Goal: Book appointment/travel/reservation

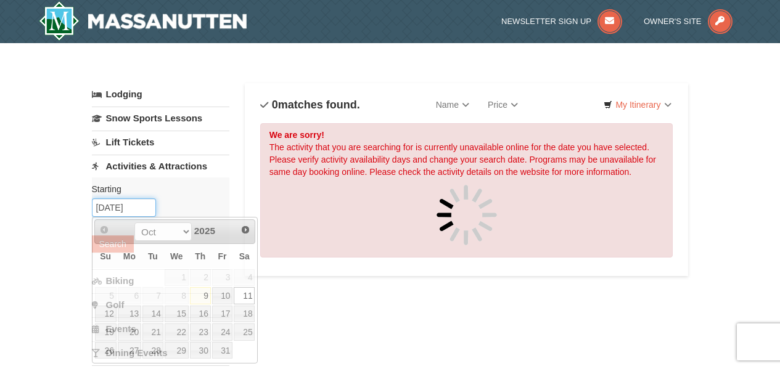
click at [122, 210] on input "10/11/2025" at bounding box center [124, 208] width 64 height 19
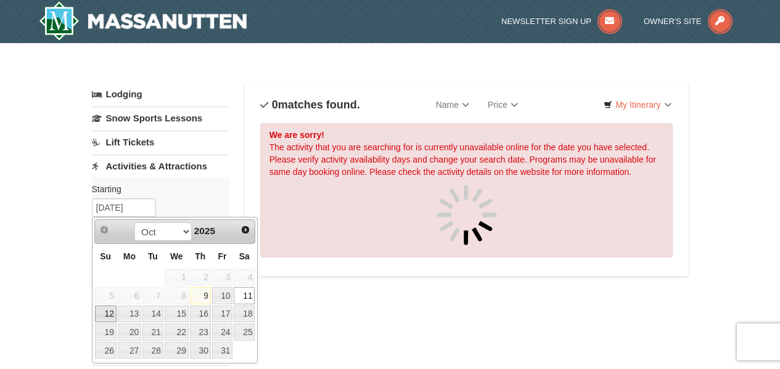
click at [109, 312] on link "12" at bounding box center [106, 314] width 22 height 17
type input "[DATE]"
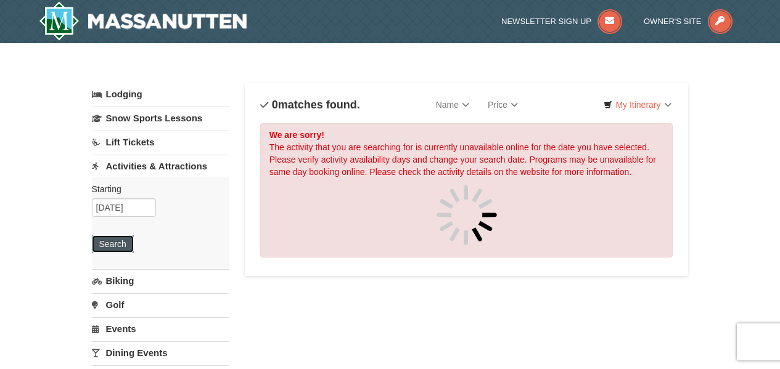
click at [106, 241] on button "Search" at bounding box center [113, 244] width 42 height 17
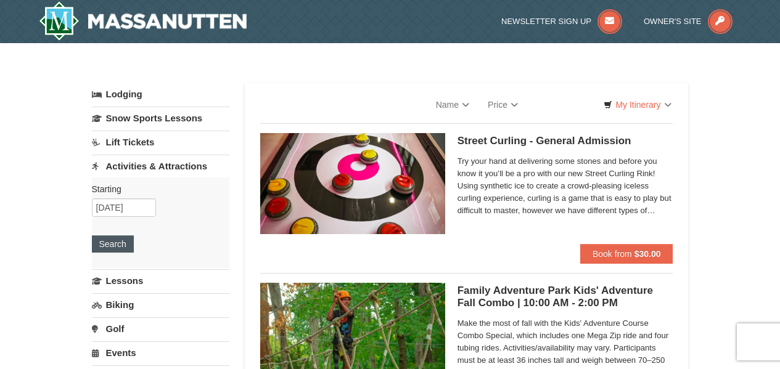
select select "10"
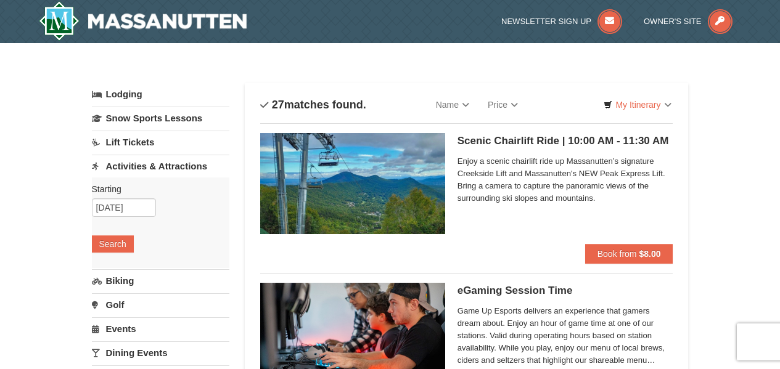
click at [393, 186] on img at bounding box center [352, 183] width 185 height 101
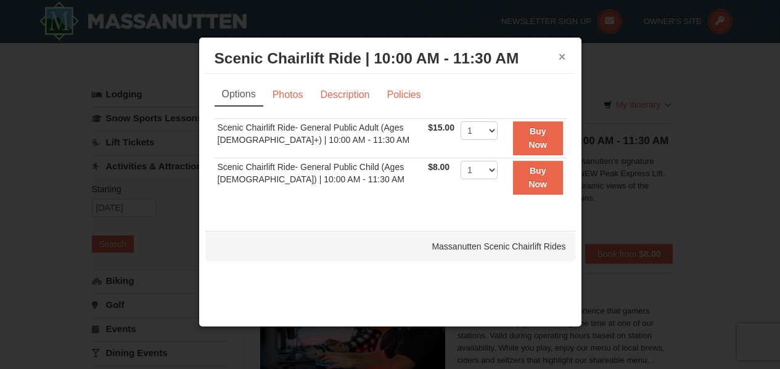
click at [561, 59] on button "×" at bounding box center [562, 57] width 7 height 12
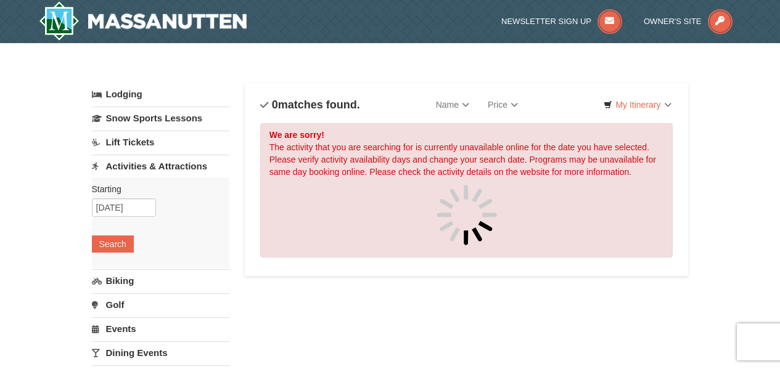
drag, startPoint x: 344, startPoint y: 107, endPoint x: 344, endPoint y: 97, distance: 9.9
